Goal: Transaction & Acquisition: Purchase product/service

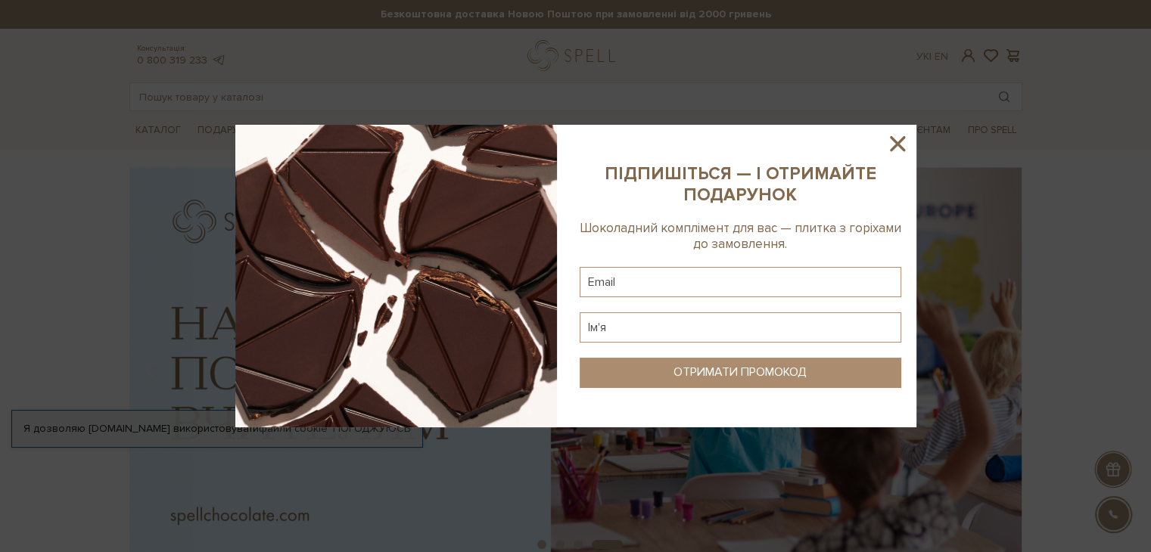
click at [888, 138] on icon at bounding box center [898, 144] width 26 height 26
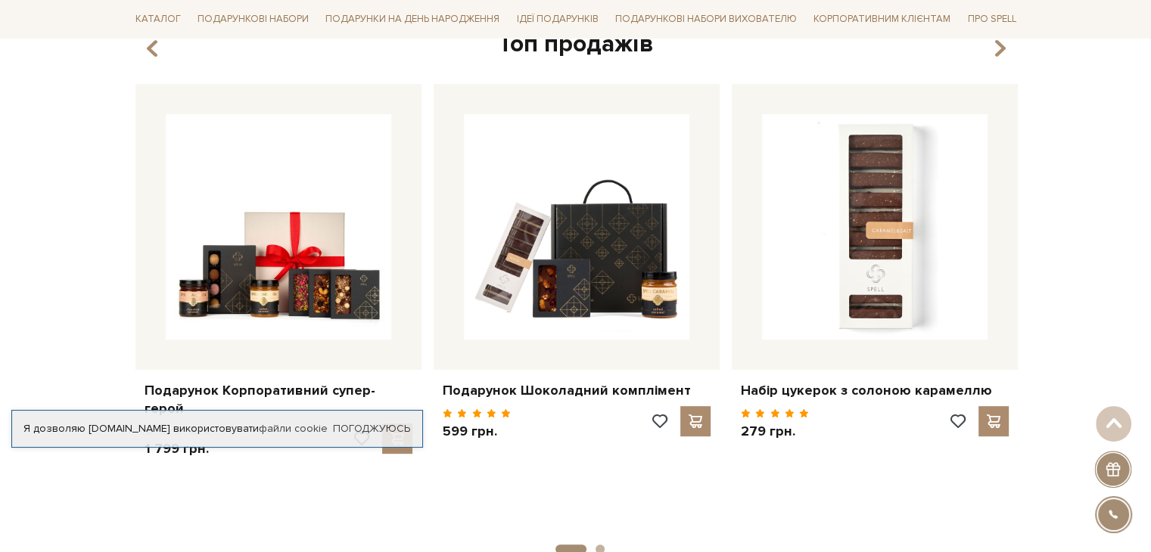
scroll to position [378, 0]
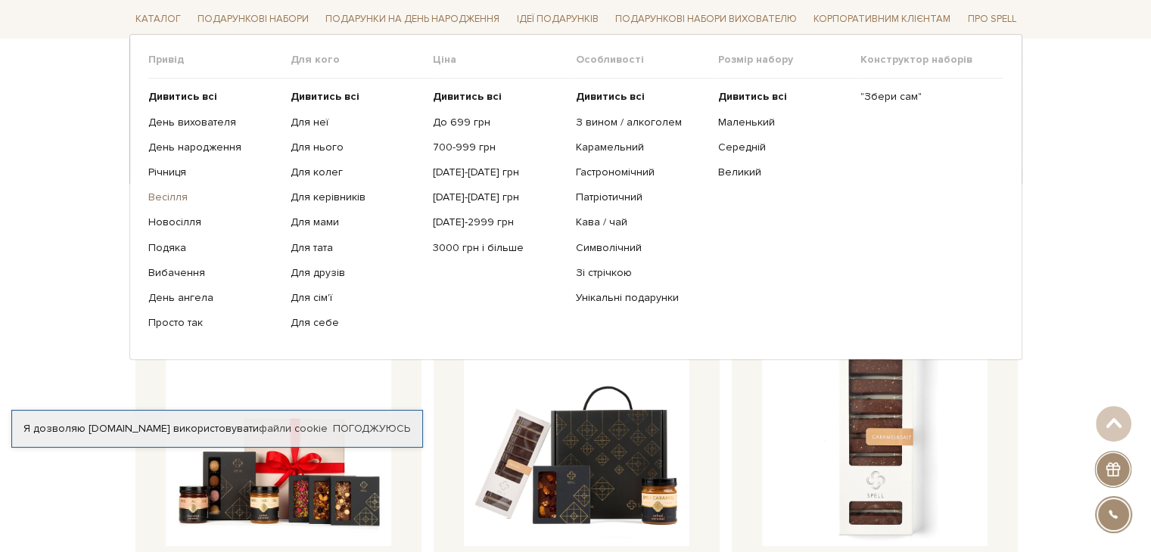
click at [172, 199] on link "Весілля" at bounding box center [213, 198] width 131 height 14
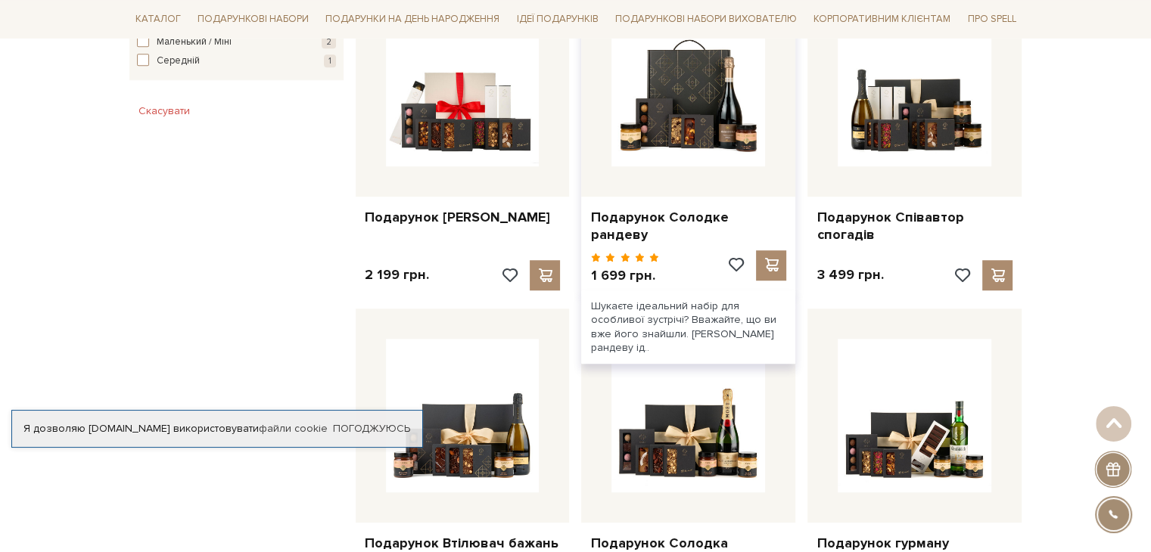
scroll to position [832, 0]
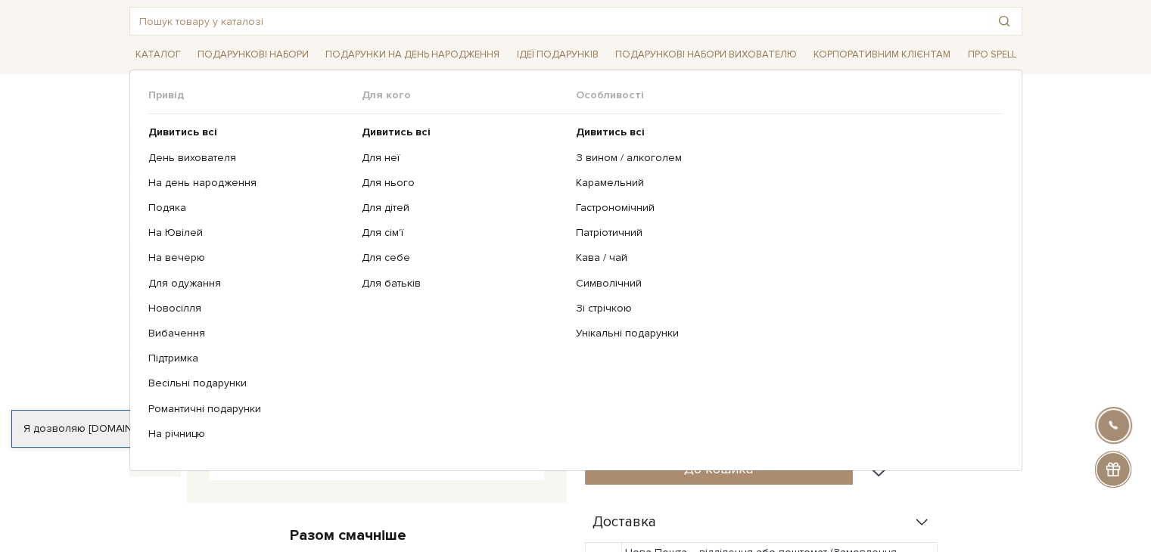
scroll to position [227, 0]
